Goal: Check status

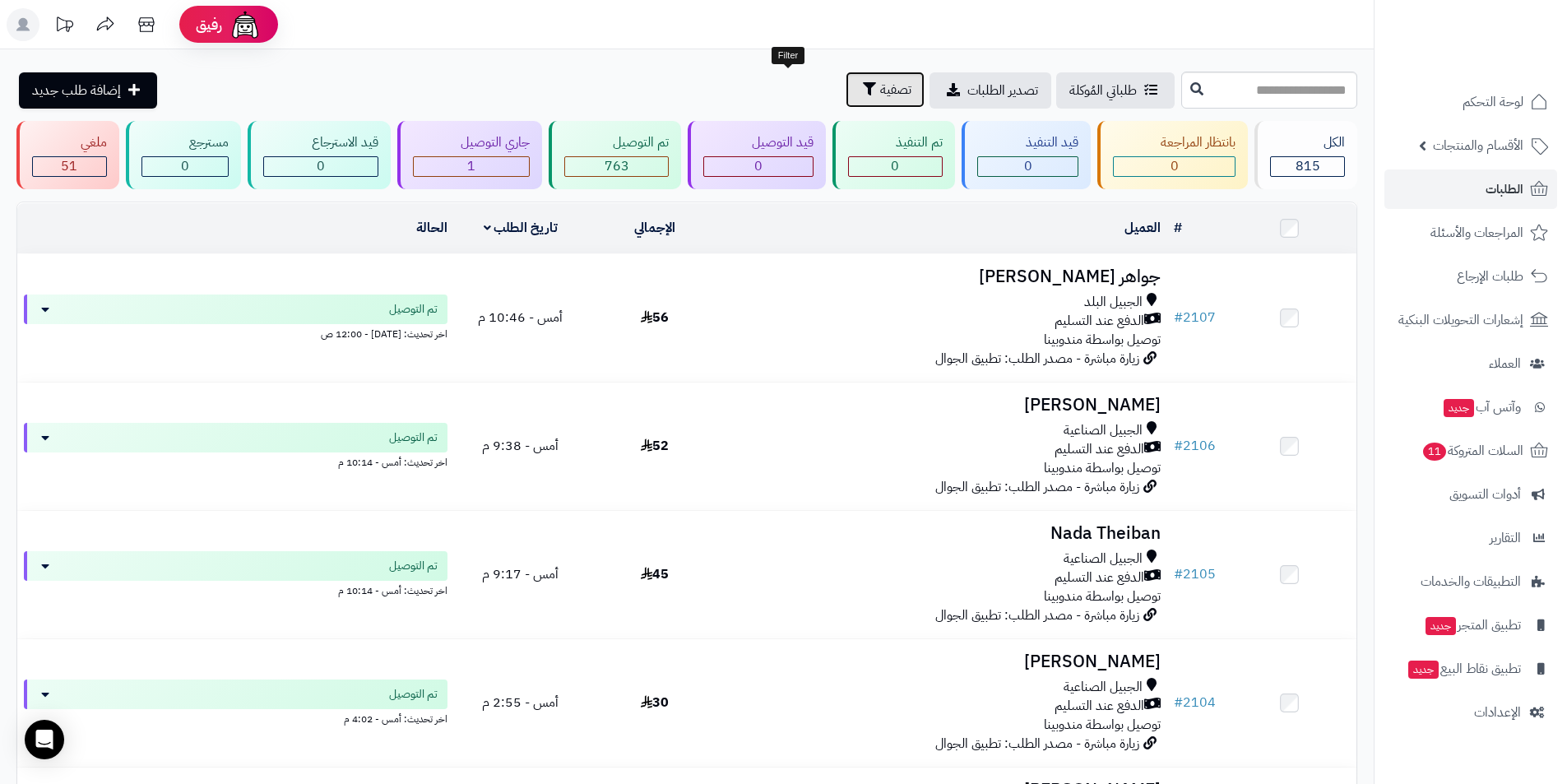
click at [880, 86] on span "تصفية" at bounding box center [896, 89] width 32 height 19
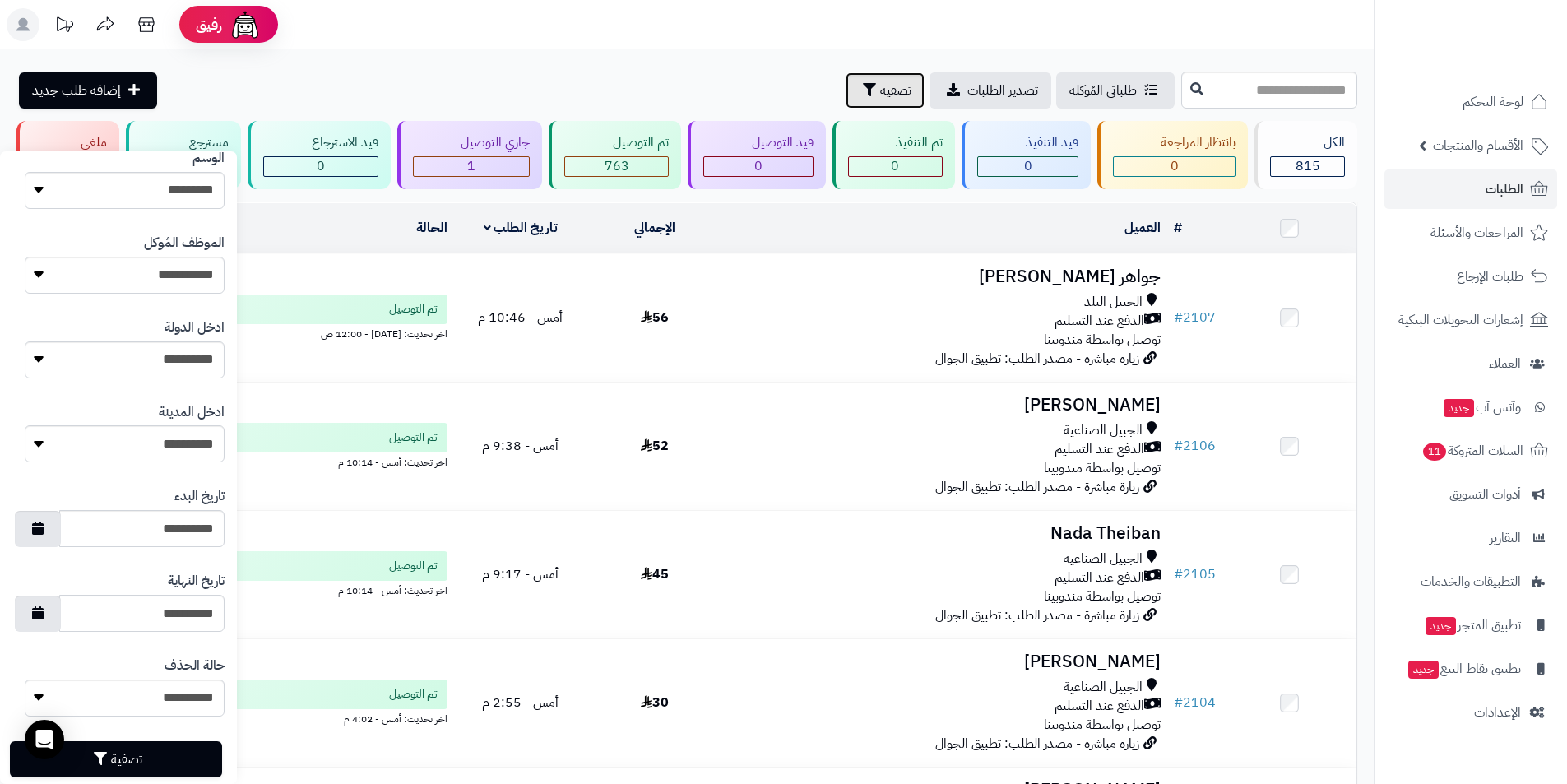
scroll to position [608, 0]
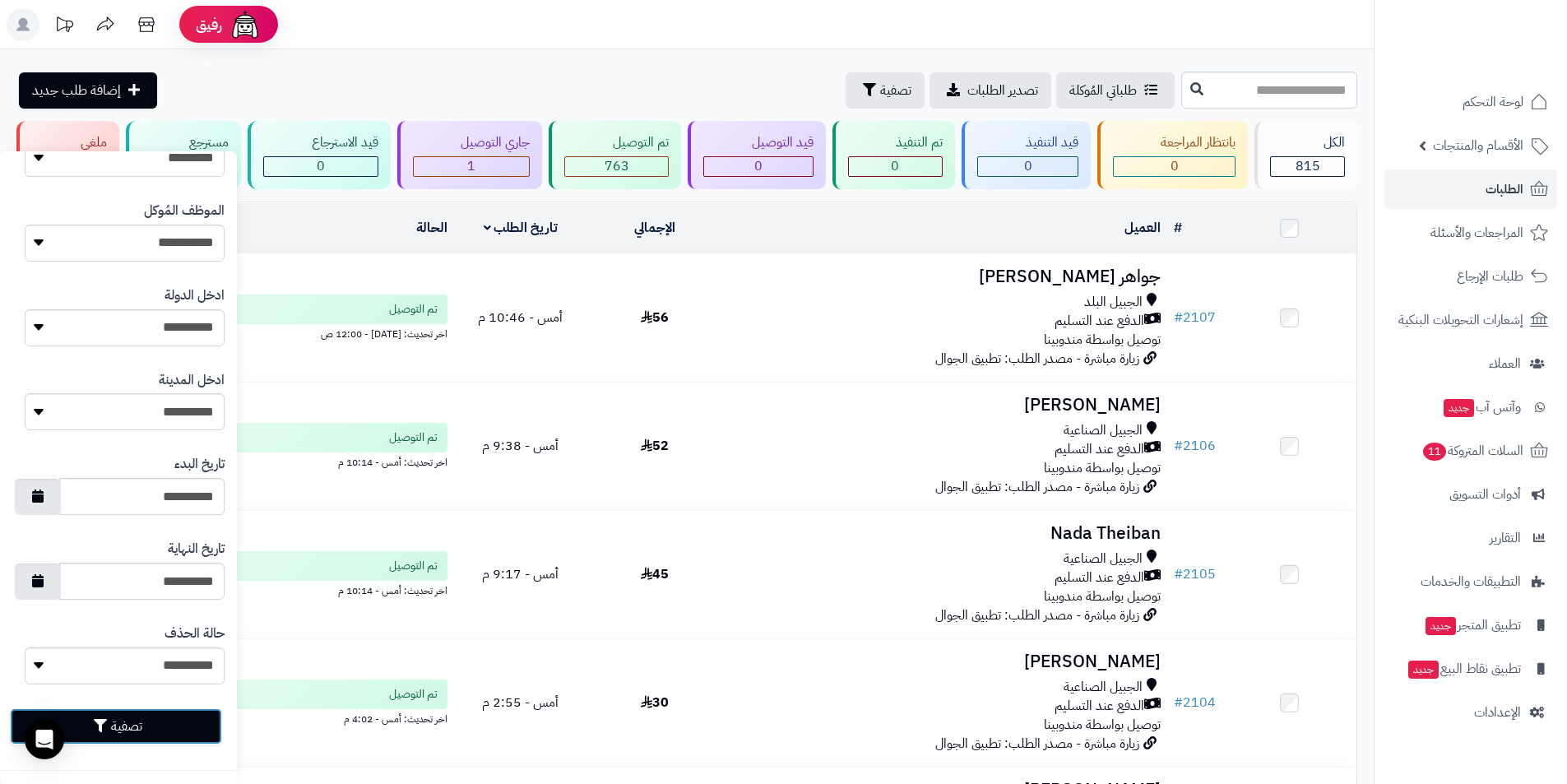
click at [156, 726] on button "تصفية" at bounding box center [116, 726] width 213 height 36
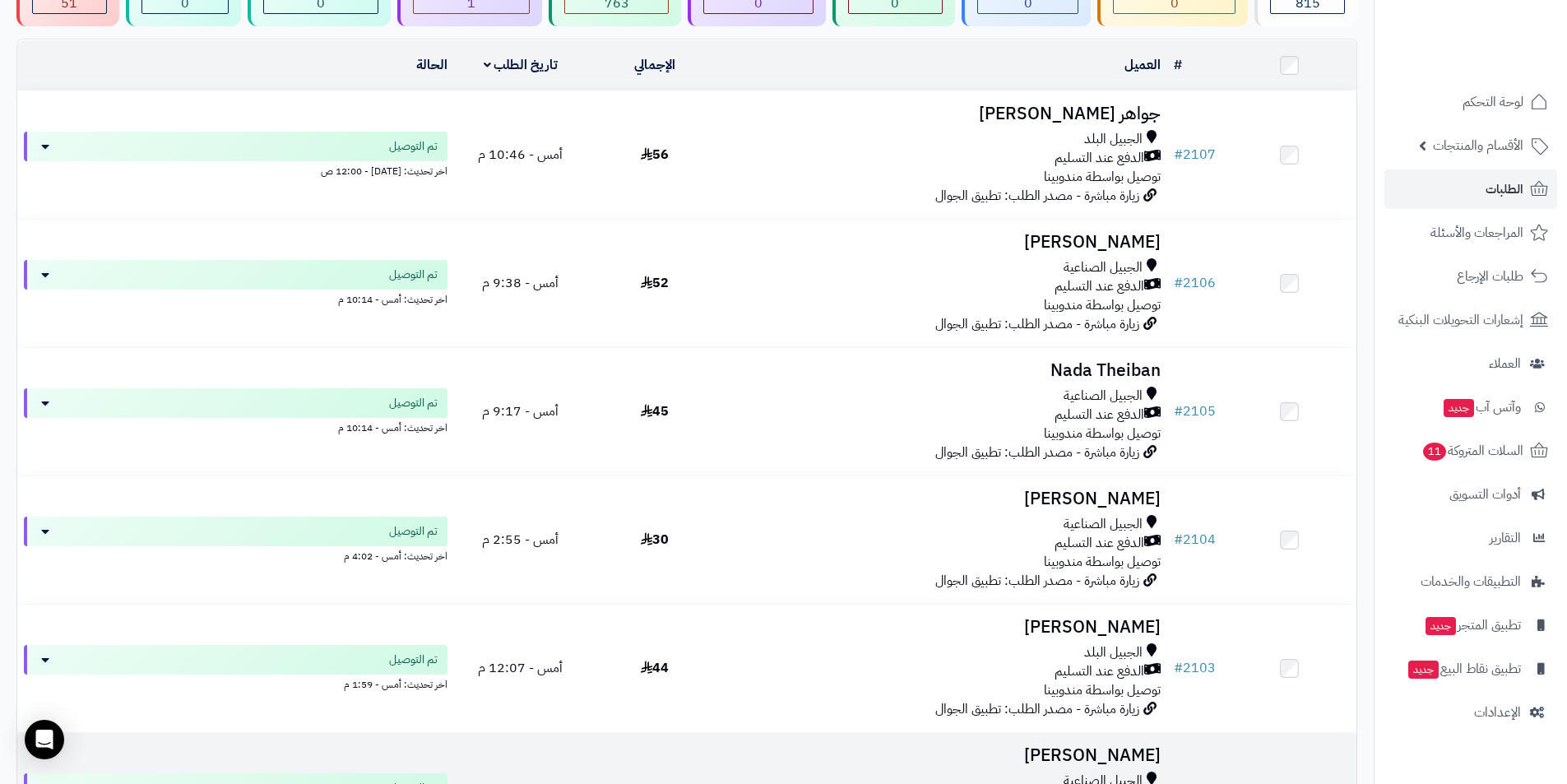
scroll to position [245, 0]
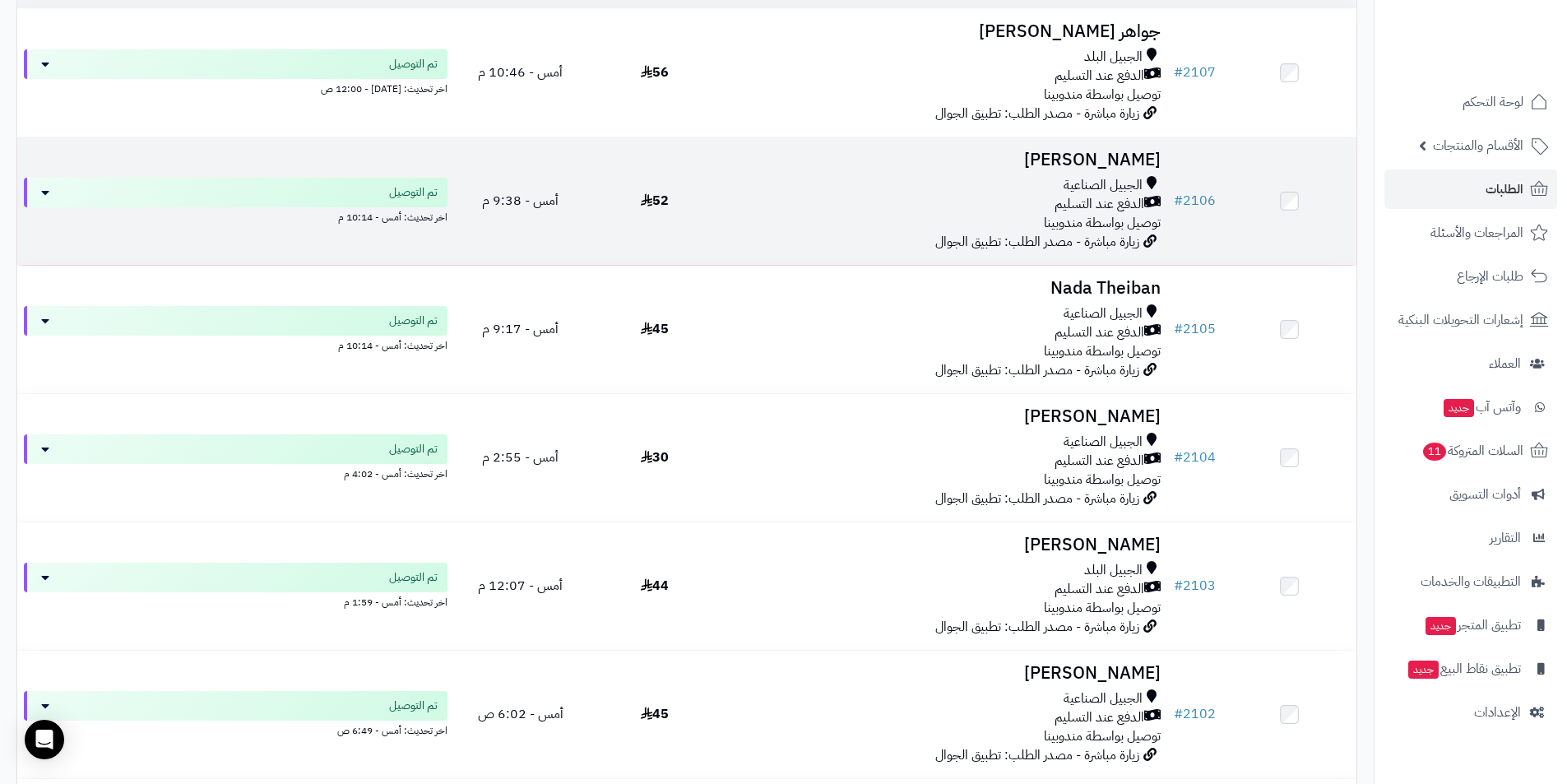
click at [666, 203] on span "52" at bounding box center [654, 200] width 28 height 19
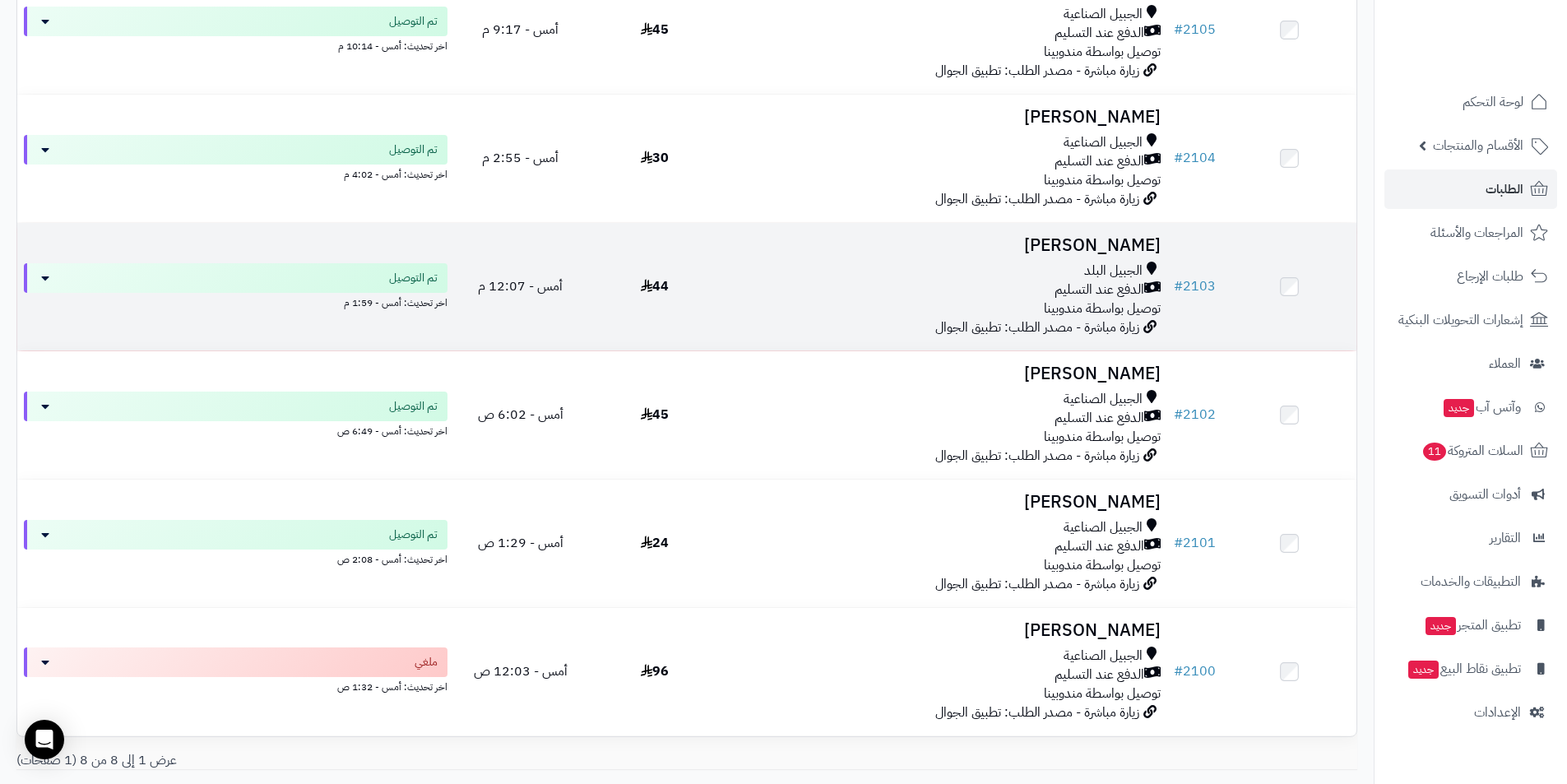
scroll to position [574, 0]
